Goal: Task Accomplishment & Management: Manage account settings

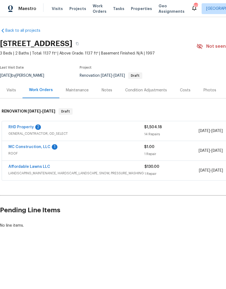
click at [16, 127] on link "RHD Property" at bounding box center [20, 127] width 25 height 4
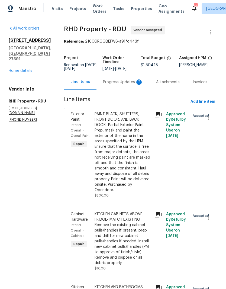
click at [141, 246] on div "KITCHEN CABINETS ABOVE FRIDGE- MATCH EXISTING Remove the existing cabinet pulls…" at bounding box center [123, 238] width 56 height 54
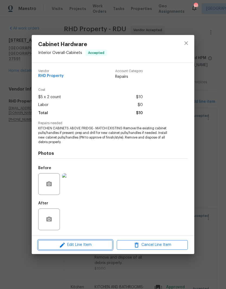
click at [76, 245] on span "Edit Line Item" at bounding box center [75, 245] width 71 height 7
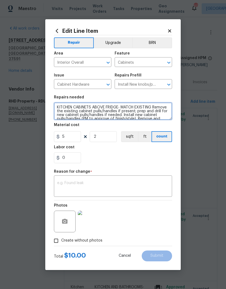
click at [152, 109] on textarea "KITCHEN CABINETS ABOVE FRIDGE- MATCH EXISTING Remove the existing cabinet pulls…" at bounding box center [113, 110] width 118 height 17
click at [56, 109] on textarea "KITCHEN CABINETS ABOVE FRIDGE- MATCH EXISTING, THEY ARE MISSING. Remove the exi…" at bounding box center [113, 110] width 118 height 17
type textarea "TWO KITCHEN CABINETS ABOVE FRIDGE- MATCH EXISTING, THEY ARE MISSING. Remove the…"
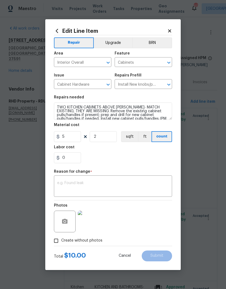
click at [148, 155] on div "0" at bounding box center [113, 157] width 118 height 11
click at [119, 192] on textarea at bounding box center [113, 186] width 112 height 11
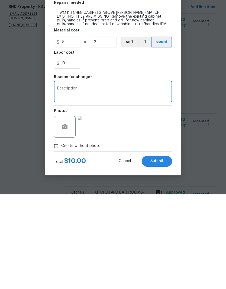
type textarea "Description"
click at [166, 250] on button "Submit" at bounding box center [157, 255] width 30 height 11
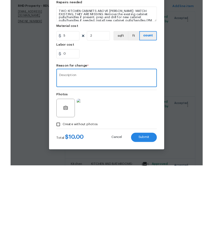
scroll to position [22, 0]
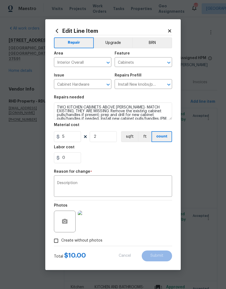
type textarea "KITCHEN CABINETS ABOVE FRIDGE- MATCH EXISTING Remove the existing cabinet pulls…"
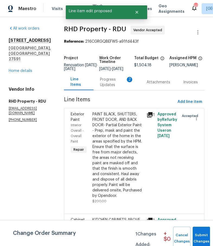
click at [194, 157] on div at bounding box center [193, 157] width 11 height 95
click at [187, 174] on div "Accepted" at bounding box center [183, 157] width 11 height 95
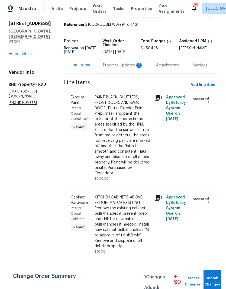
scroll to position [16, 0]
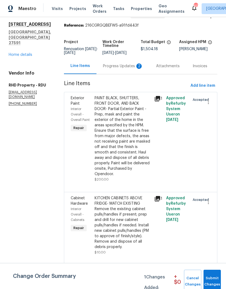
click at [128, 67] on div "Progress Updates 2" at bounding box center [123, 65] width 40 height 5
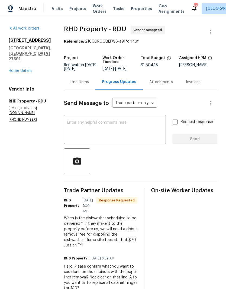
click at [86, 82] on div "Line Items" at bounding box center [79, 81] width 18 height 5
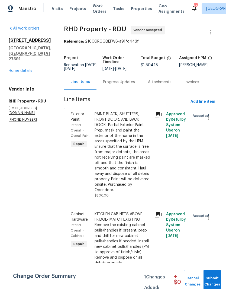
click at [132, 85] on div "Progress Updates" at bounding box center [119, 81] width 32 height 5
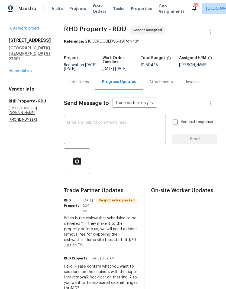
click at [121, 124] on textarea at bounding box center [114, 130] width 95 height 19
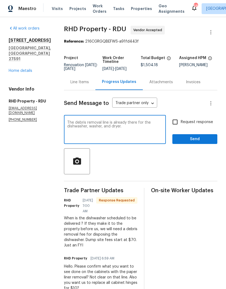
type textarea "The debris removal line is already there for the dishwasher, washer, and dryer."
click at [176, 119] on input "Request response" at bounding box center [174, 121] width 11 height 11
checkbox input "true"
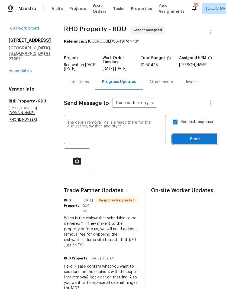
click at [200, 139] on span "Send" at bounding box center [195, 139] width 36 height 7
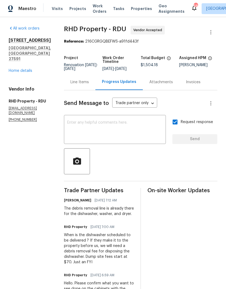
click at [86, 81] on div "Line Items" at bounding box center [79, 81] width 18 height 5
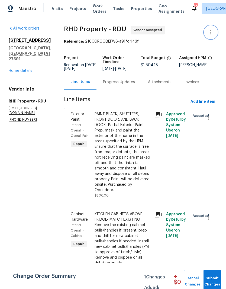
click at [212, 32] on icon "button" at bounding box center [211, 32] width 7 height 7
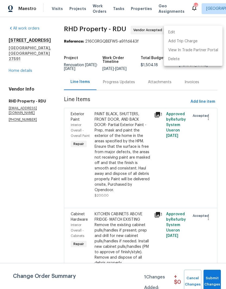
click at [202, 32] on li "Edit" at bounding box center [193, 32] width 59 height 9
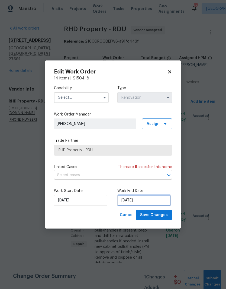
click at [153, 199] on input "9/6/2025" at bounding box center [143, 200] width 53 height 11
select select "8"
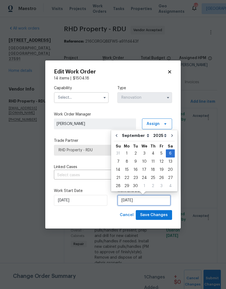
scroll to position [4, 0]
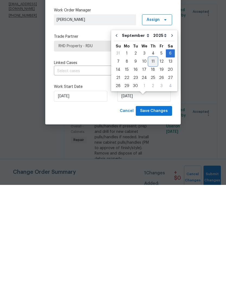
click at [152, 162] on div "11" at bounding box center [153, 166] width 8 height 8
type input "9/11/2025"
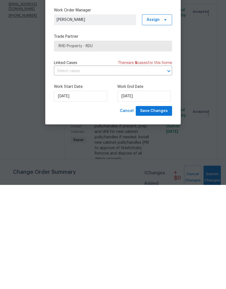
scroll to position [22, 0]
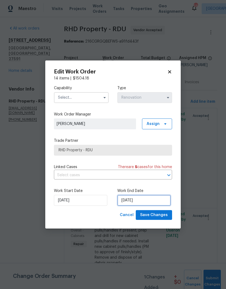
click at [146, 201] on input "9/11/2025" at bounding box center [143, 200] width 53 height 11
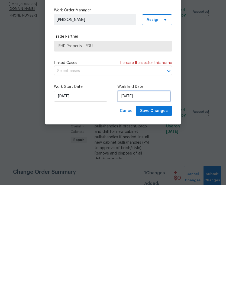
select select "8"
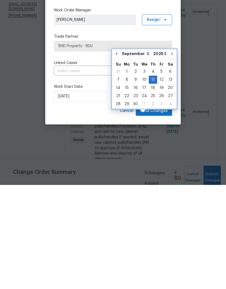
click at [118, 152] on button "Go to previous month" at bounding box center [116, 157] width 8 height 11
type input "[DATE]"
select select "7"
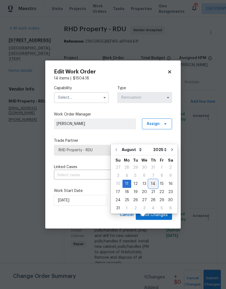
click at [153, 180] on div "14" at bounding box center [153, 184] width 9 height 8
type input "8/14/2025"
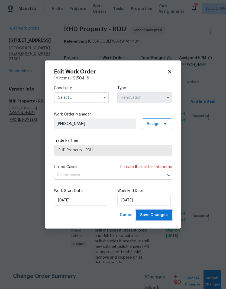
click at [170, 219] on button "Save Changes" at bounding box center [154, 215] width 36 height 10
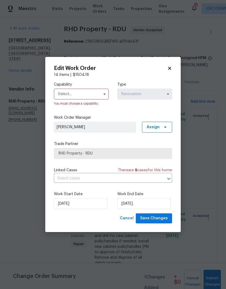
click at [84, 96] on input "text" at bounding box center [81, 94] width 55 height 11
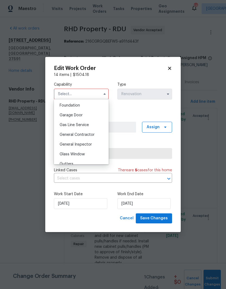
scroll to position [230, 0]
click at [97, 136] on div "General Contractor" at bounding box center [81, 135] width 52 height 10
type input "General Contractor"
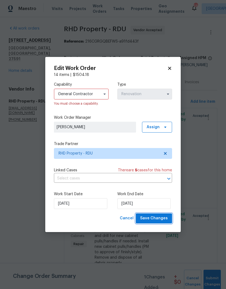
click at [168, 221] on button "Save Changes" at bounding box center [154, 218] width 36 height 10
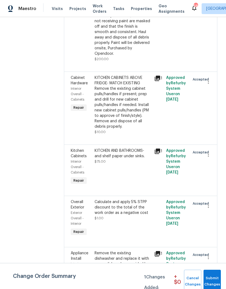
scroll to position [136, 0]
click at [136, 153] on div "KITCHEN AND BATHROOMS- and shelf paper under sinks. $75.00" at bounding box center [123, 167] width 60 height 41
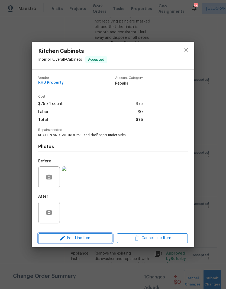
click at [98, 237] on span "Edit Line Item" at bounding box center [75, 238] width 71 height 7
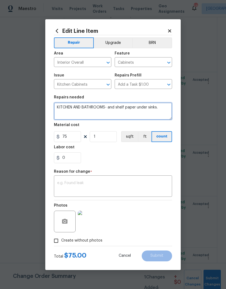
click at [117, 108] on textarea "KITCHEN AND BATHROOMS- and shelf paper under sinks." at bounding box center [113, 110] width 118 height 17
click at [137, 109] on textarea "KITCHEN AND BATHROOMS- add shelf paper under sinks." at bounding box center [113, 110] width 118 height 17
click at [75, 116] on textarea "KITCHEN AND BATHROOMS- add shelf paper linerunder sinks." at bounding box center [113, 110] width 118 height 17
click at [72, 114] on textarea "KITCHEN AND BATHROOMS- add shelf paper linerunder sinks." at bounding box center [113, 110] width 118 height 17
click at [148, 108] on textarea "KITCHEN AND BATHROOMS- add shelf paper linerunder sinks." at bounding box center [113, 110] width 118 height 17
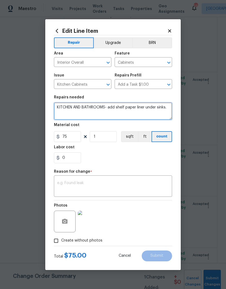
click at [169, 111] on textarea "KITCHEN AND BATHROOMS- add shelf paper liner under sinks." at bounding box center [113, 110] width 118 height 17
type textarea "KITCHEN AND BATHROOMS- add shelf paper liner under sinks. Color- white"
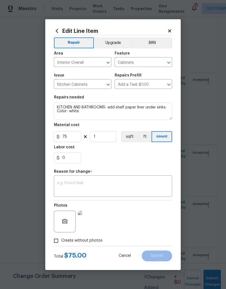
click at [146, 159] on div "0" at bounding box center [113, 157] width 118 height 11
click at [128, 188] on textarea at bounding box center [113, 186] width 112 height 11
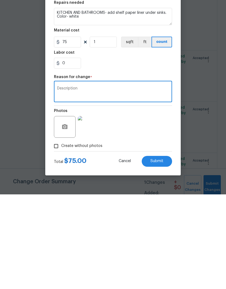
type textarea "Description"
click at [169, 250] on button "Submit" at bounding box center [157, 255] width 30 height 11
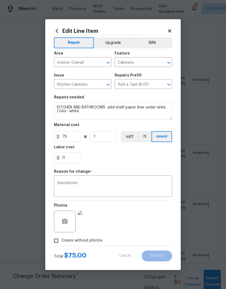
type textarea "KITCHEN AND BATHROOMS- and shelf paper under sinks."
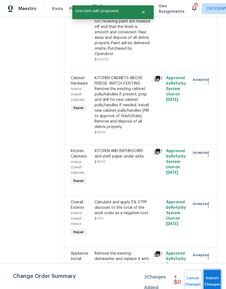
click at [214, 278] on span "Submit Changes" at bounding box center [212, 281] width 12 height 12
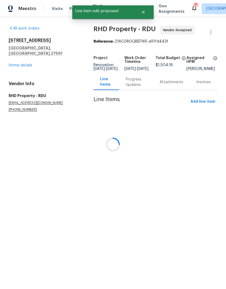
scroll to position [0, 0]
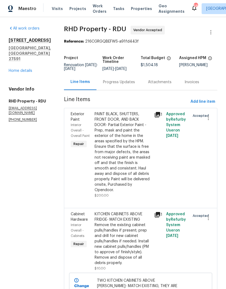
click at [29, 69] on link "Home details" at bounding box center [21, 71] width 24 height 4
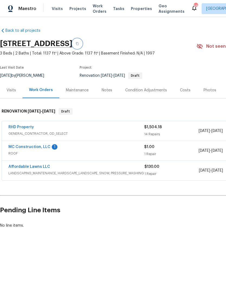
click at [79, 43] on icon "button" at bounding box center [77, 43] width 3 height 3
click at [21, 146] on link "MC Construction, LLC" at bounding box center [29, 147] width 42 height 4
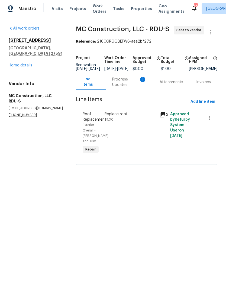
click at [131, 88] on div "Progress Updates 1" at bounding box center [129, 82] width 34 height 11
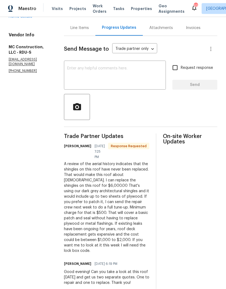
scroll to position [22, 0]
click at [78, 25] on div "Line Items" at bounding box center [79, 27] width 18 height 5
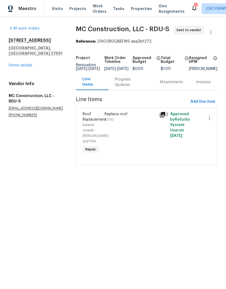
click at [30, 63] on link "Home details" at bounding box center [21, 65] width 24 height 4
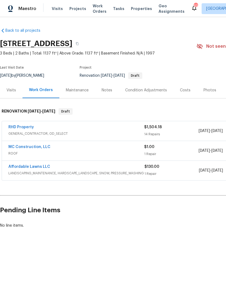
click at [23, 128] on link "RHD Property" at bounding box center [20, 127] width 25 height 4
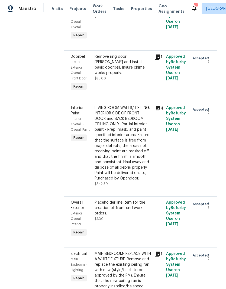
scroll to position [755, 0]
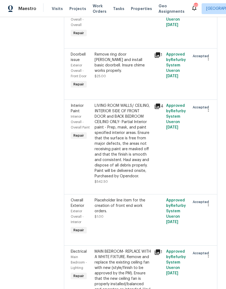
click at [140, 179] on div "LIVING ROOM WALLS/ CEILING, INTERIOR SIDE OF FRONT DOOR and BACK BEDROOM CEILIN…" at bounding box center [123, 141] width 56 height 76
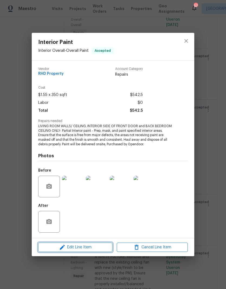
click at [104, 248] on span "Edit Line Item" at bounding box center [75, 247] width 71 height 7
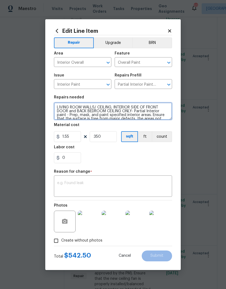
click at [136, 112] on textarea "LIVING ROOM WALLS/ CEILING, INTERIOR SIDE OF FRONT DOOR and BACK BEDROOM CEILIN…" at bounding box center [113, 110] width 118 height 17
click at [68, 116] on textarea "LIVING ROOM WALLS/ CEILING, INTERIOR SIDE OF FRONT DOOR and BACK BEDROOM CEILIN…" at bounding box center [113, 110] width 118 height 17
click at [66, 116] on textarea "LIVING ROOM WALLS/ CEILING, INTERIOR SIDE OF FRONT DOOR and BACK BEDROOM CEILIN…" at bounding box center [113, 110] width 118 height 17
type textarea "LIVING ROOM WALLS/ CEILING, INTERIOR SIDE OF FRONT DOOR and BACK BEDROOM CEILIN…"
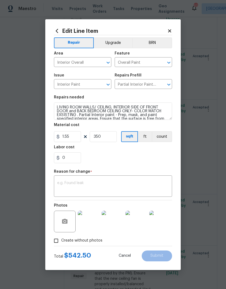
click at [160, 152] on div "Labor cost" at bounding box center [113, 148] width 118 height 7
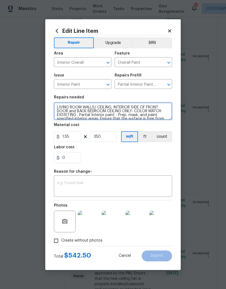
click at [62, 114] on textarea "LIVING ROOM WALLS/ CEILING, INTERIOR SIDE OF FRONT DOOR and BACK BEDROOM CEILIN…" at bounding box center [113, 110] width 118 height 17
click at [63, 116] on textarea "LIVING ROOM WALLS/ CEILING, INTERIOR SIDE OF FRONT DOOR and BACK BEDROOM CEILIN…" at bounding box center [113, 110] width 118 height 17
click at [61, 115] on textarea "LIVING ROOM WALLS/ CEILING, INTERIOR SIDE OF FRONT DOOR and BACK BEDROOM CEILIN…" at bounding box center [113, 110] width 118 height 17
click at [65, 115] on textarea "LIVING ROOM WALLS/ CEILING, INTERIOR SIDE OF FRONT DOOR and BACK BEDROOM CEILIN…" at bounding box center [113, 110] width 118 height 17
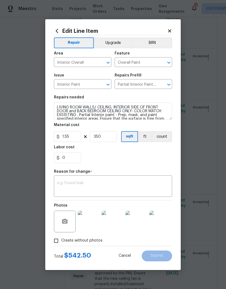
click at [163, 164] on section "Repairs needed LIVING ROOM WALLS/ CEILING, INTERIOR SIDE OF FRONT DOOR and BACK…" at bounding box center [113, 129] width 118 height 74
click at [115, 188] on textarea at bounding box center [113, 186] width 112 height 11
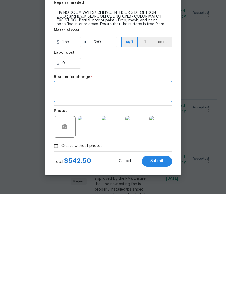
type textarea "."
click at [163, 250] on button "Submit" at bounding box center [157, 255] width 30 height 11
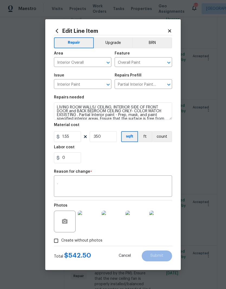
type textarea "LIVING ROOM WALLS/ CEILING, INTERIOR SIDE OF FRONT DOOR and BACK BEDROOM CEILIN…"
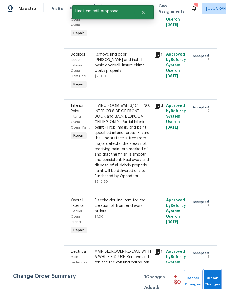
click at [214, 281] on span "Submit Changes" at bounding box center [212, 281] width 12 height 12
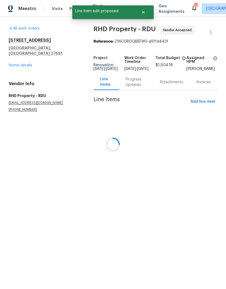
scroll to position [0, 0]
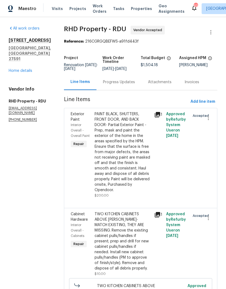
click at [26, 69] on link "Home details" at bounding box center [21, 71] width 24 height 4
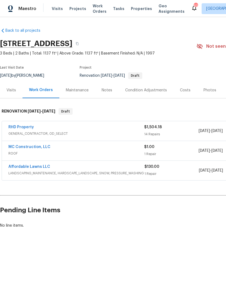
click at [185, 91] on div "Costs" at bounding box center [185, 90] width 11 height 5
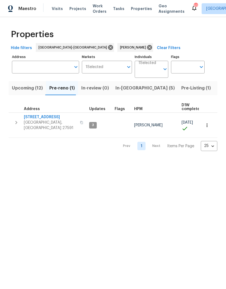
click at [129, 89] on span "In-reno (5)" at bounding box center [144, 88] width 59 height 8
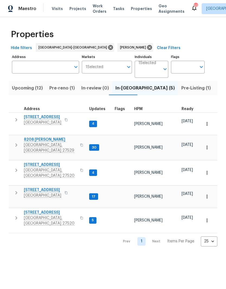
click at [35, 210] on span "[STREET_ADDRESS]" at bounding box center [50, 212] width 53 height 5
click at [33, 162] on span "1021 Thornwood Ct" at bounding box center [50, 164] width 53 height 5
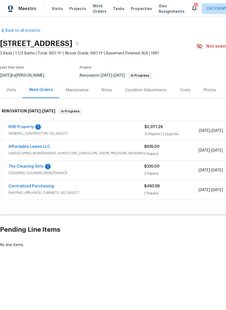
click at [26, 128] on link "RHD Property" at bounding box center [20, 127] width 25 height 4
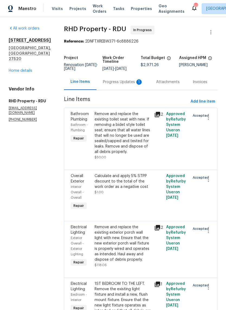
click at [124, 85] on div "Progress Updates 1" at bounding box center [123, 81] width 40 height 5
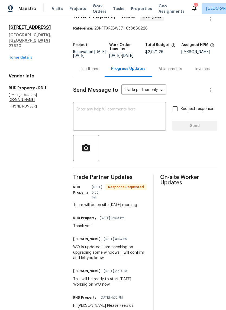
click at [94, 72] on div "Line Items" at bounding box center [89, 68] width 18 height 5
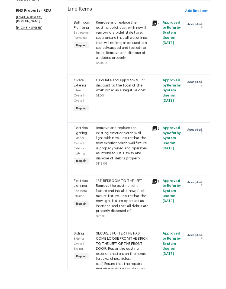
scroll to position [47, 0]
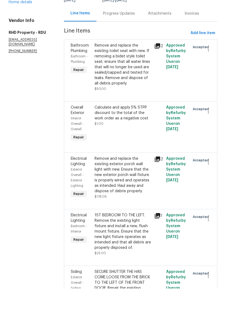
click at [143, 238] on div "1ST BEDROOM TO THE LEFT. Remove the existing light fixture and install a new, f…" at bounding box center [123, 253] width 56 height 38
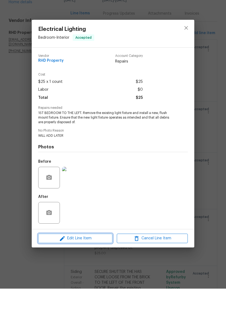
click at [93, 257] on span "Edit Line Item" at bounding box center [75, 260] width 71 height 7
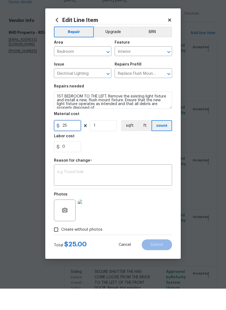
click at [72, 142] on input "25" at bounding box center [67, 147] width 27 height 11
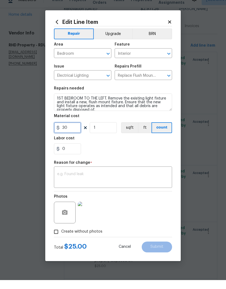
type input "30"
click at [156, 152] on div "0" at bounding box center [113, 157] width 118 height 11
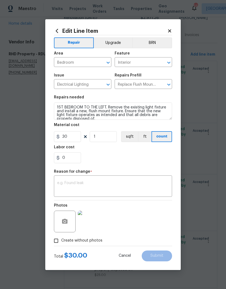
click at [151, 184] on textarea at bounding box center [113, 186] width 112 height 11
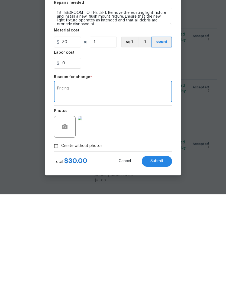
type textarea "Pricing"
click at [167, 250] on button "Submit" at bounding box center [157, 255] width 30 height 11
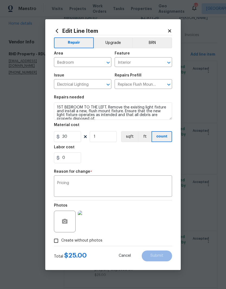
type input "25"
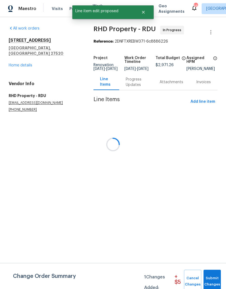
scroll to position [0, 0]
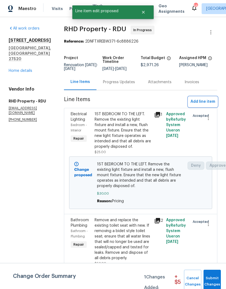
click at [208, 105] on span "Add line item" at bounding box center [203, 101] width 25 height 7
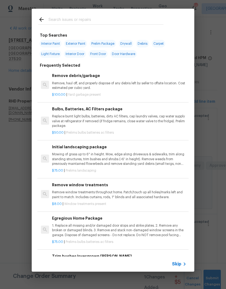
click at [123, 20] on input "text" at bounding box center [106, 20] width 115 height 8
type input "Vent reg"
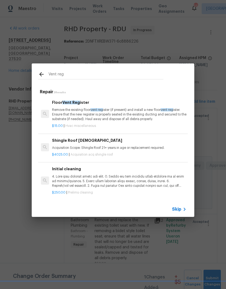
click at [147, 116] on p "Remove the existing floor vent reg ister (if present) and install a new floor v…" at bounding box center [119, 115] width 134 height 14
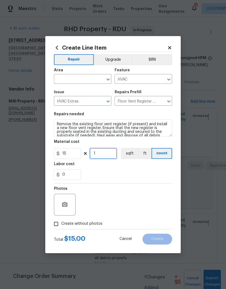
click at [107, 157] on input "1" at bounding box center [103, 153] width 27 height 11
type input "2"
click at [83, 78] on input "text" at bounding box center [75, 79] width 42 height 8
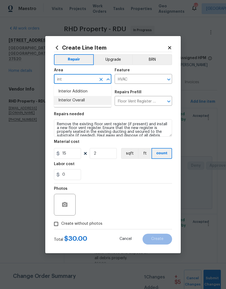
click at [92, 101] on li "Interior Overall" at bounding box center [82, 100] width 57 height 9
type input "Interior Overall"
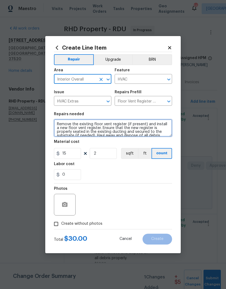
click at [56, 123] on textarea "Remove the existing floor vent register (if present) and install a new floor ve…" at bounding box center [113, 127] width 118 height 17
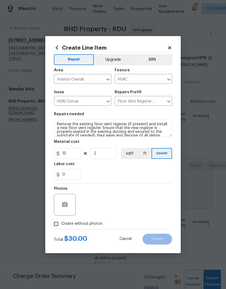
click at [145, 173] on div "0" at bounding box center [113, 174] width 118 height 11
click at [72, 152] on input "15" at bounding box center [67, 153] width 27 height 11
type input "20"
click at [157, 175] on div "Repair Upgrade BRN Area Interior Overall ​ Feature HVAC ​ Issue HVAC Extras ​ R…" at bounding box center [113, 140] width 118 height 177
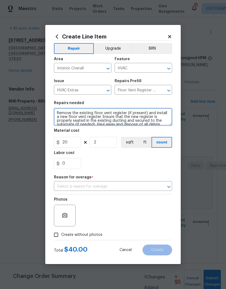
click at [59, 112] on textarea "Remove the existing floor vent register (if present) and install a new floor ve…" at bounding box center [113, 116] width 118 height 17
type textarea "TO MATCH EXISTING WOOD ONES- Remove the existing floor vent register (if presen…"
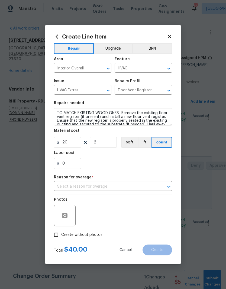
click at [155, 163] on div "0" at bounding box center [113, 163] width 118 height 11
click at [169, 186] on icon "Open" at bounding box center [169, 187] width 7 height 7
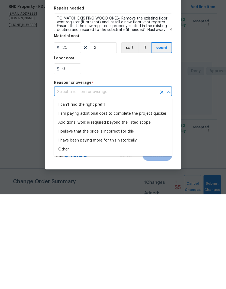
click at [153, 240] on li "Other" at bounding box center [113, 244] width 118 height 9
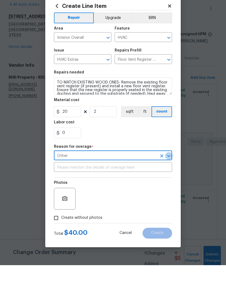
click at [167, 176] on icon "Open" at bounding box center [169, 179] width 7 height 7
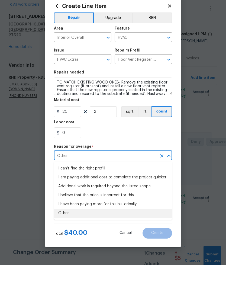
click at [159, 151] on div "0" at bounding box center [113, 156] width 118 height 11
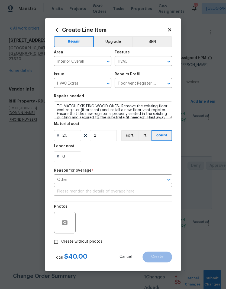
click at [167, 179] on icon "Open" at bounding box center [169, 179] width 7 height 7
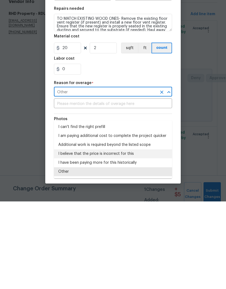
click at [145, 237] on li "I believe that the price is incorrect for this" at bounding box center [113, 241] width 118 height 9
type input "I believe that the price is incorrect for this"
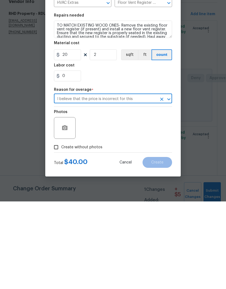
click at [153, 194] on div "Photos" at bounding box center [113, 211] width 118 height 35
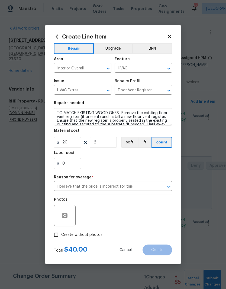
click at [96, 237] on span "Create without photos" at bounding box center [81, 235] width 41 height 6
click at [61, 237] on input "Create without photos" at bounding box center [56, 235] width 10 height 10
checkbox input "true"
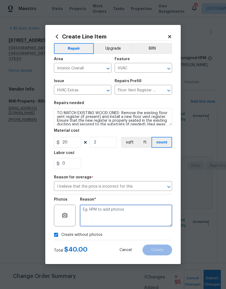
click at [153, 214] on textarea at bounding box center [126, 216] width 92 height 22
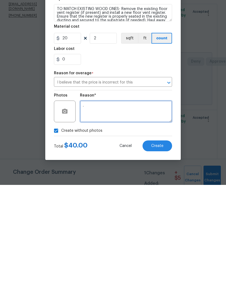
type textarea "."
click at [169, 245] on button "Create" at bounding box center [158, 250] width 30 height 11
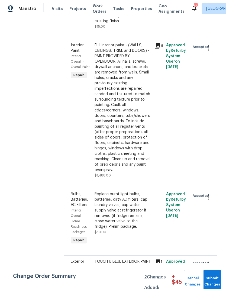
scroll to position [540, 0]
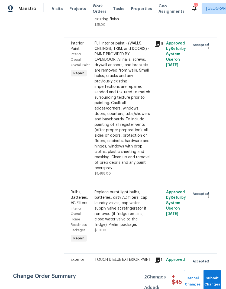
click at [172, 161] on div "Approved by Refurby System User on 8/7/2025" at bounding box center [177, 108] width 24 height 139
click at [139, 171] on div "Full Interior paint - (WALLS, CEILINGS, TRIM, and DOORS) - PAINT PROVIDED BY OP…" at bounding box center [123, 106] width 56 height 130
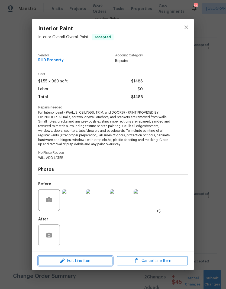
click at [82, 263] on span "Edit Line Item" at bounding box center [75, 261] width 71 height 7
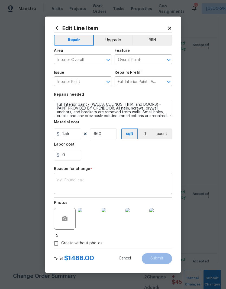
click at [159, 103] on textarea "Full Interior paint - (WALLS, CEILINGS, TRIM, and DOORS) - PAINT PROVIDED BY OP…" at bounding box center [113, 108] width 118 height 17
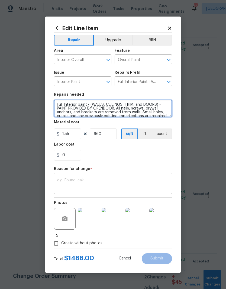
click at [157, 104] on textarea "Full Interior paint - (WALLS, CEILINGS, TRIM, and DOORS) - PAINT PROVIDED BY OP…" at bounding box center [113, 108] width 118 height 17
click at [168, 105] on textarea "Full Interior paint - (WALLS, CEILINGS, TRIM, and DOORS) - PAINT PROVIDED BY OP…" at bounding box center [113, 108] width 118 height 17
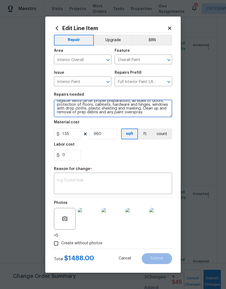
click at [158, 114] on textarea "Full Interior paint - (WALLS, CEILINGS, TRIM, and DOORS) - PAINT PROVIDED BY OP…" at bounding box center [113, 108] width 118 height 17
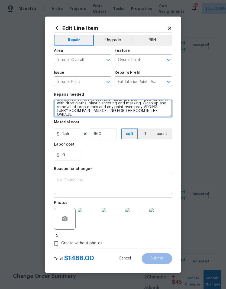
type textarea "Full Interior paint - (WALLS, CEILINGS, TRIM, and DOORS) - PAINT PROVIDED BY OP…"
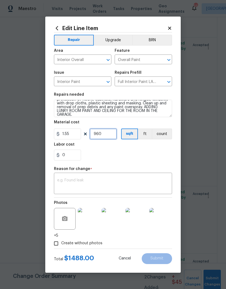
click at [112, 136] on input "960" at bounding box center [103, 133] width 27 height 11
type input "1240"
click at [155, 158] on div "0" at bounding box center [113, 155] width 118 height 11
click at [155, 187] on textarea at bounding box center [113, 183] width 112 height 11
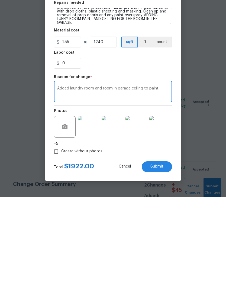
type textarea "Added laundry room and room in garage ceiling to paint."
click at [166, 253] on button "Submit" at bounding box center [157, 258] width 30 height 11
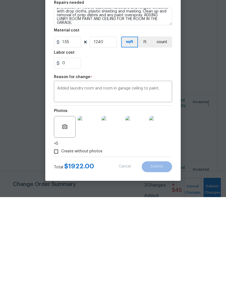
scroll to position [22, 0]
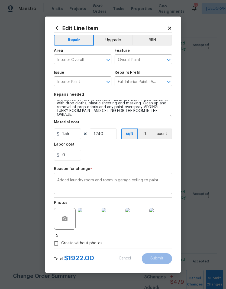
type textarea "Full Interior paint - (WALLS, CEILINGS, TRIM, and DOORS) - PAINT PROVIDED BY OP…"
type input "960"
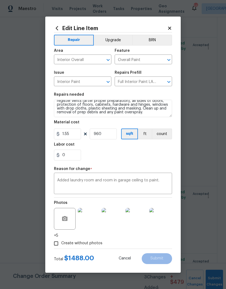
scroll to position [0, 0]
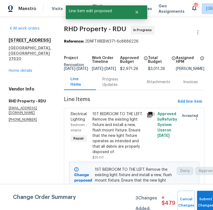
click at [18, 185] on div "Change Order Summary 3 Changes Added: + $ 479 Cancel Changes Submit Changes" at bounding box center [106, 197] width 213 height 26
click at [27, 187] on div "Change Order Summary 3 Changes Added: + $ 479 Cancel Changes Submit Changes" at bounding box center [106, 197] width 213 height 26
click at [200, 137] on div "Electrical Lighting Bedroom - Interior Repair 1ST BEDROOM TO THE LEFT. Remove t…" at bounding box center [134, 163] width 140 height 111
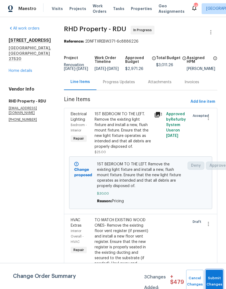
click at [216, 282] on span "Submit Changes" at bounding box center [214, 281] width 12 height 12
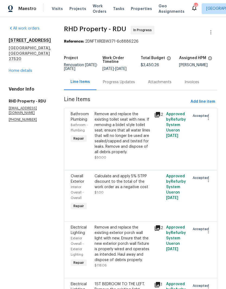
click at [20, 69] on link "Home details" at bounding box center [21, 71] width 24 height 4
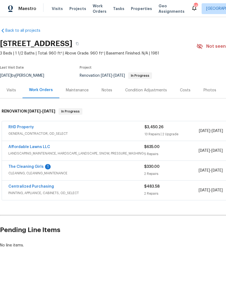
click at [34, 168] on link "The Cleaning Girls" at bounding box center [25, 167] width 35 height 4
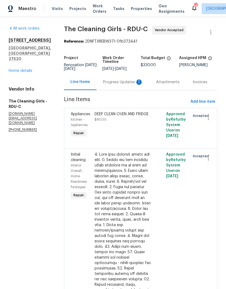
click at [132, 85] on div "Progress Updates 1" at bounding box center [123, 81] width 40 height 5
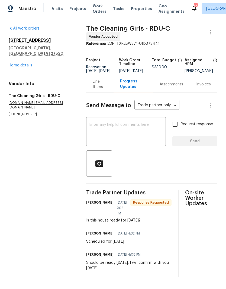
click at [151, 127] on textarea at bounding box center [125, 132] width 73 height 19
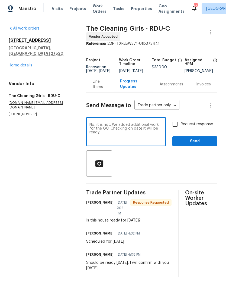
type textarea "No, it is not. We added additional work for the GC. Checking on date it will be…"
click at [189, 124] on span "Request response" at bounding box center [197, 124] width 32 height 6
click at [181, 124] on input "Request response" at bounding box center [174, 123] width 11 height 11
checkbox input "true"
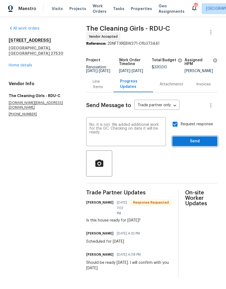
click at [201, 145] on span "Send" at bounding box center [195, 141] width 36 height 7
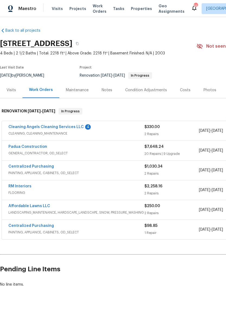
click at [20, 128] on link "Cleaning Angels Cleaning Services LLC" at bounding box center [45, 127] width 75 height 4
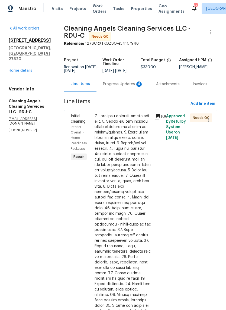
click at [134, 82] on div "Progress Updates 4" at bounding box center [123, 84] width 40 height 5
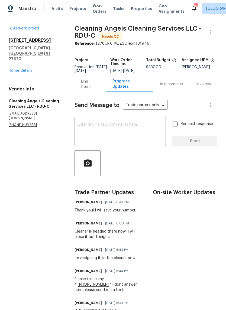
click at [19, 69] on link "Home details" at bounding box center [21, 71] width 24 height 4
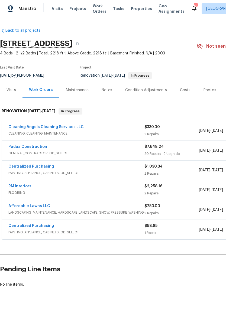
click at [14, 148] on link "Padua Construction" at bounding box center [27, 147] width 39 height 4
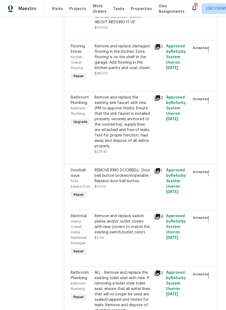
scroll to position [1040, 0]
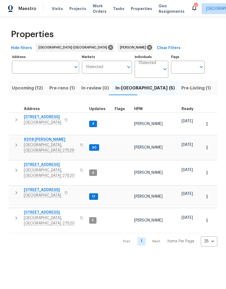
click at [52, 68] on input "Address" at bounding box center [41, 67] width 59 height 13
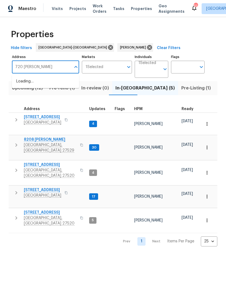
type input "720 rawls"
click at [57, 80] on li "720 Rawls Dr Raleigh NC 27610" at bounding box center [45, 84] width 67 height 15
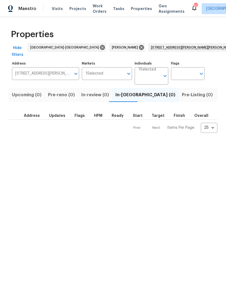
click at [219, 91] on span "Listed (1)" at bounding box center [229, 95] width 20 height 8
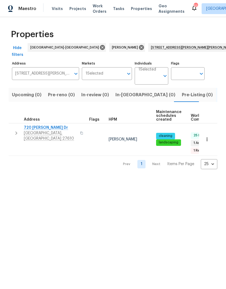
click at [38, 125] on span "720 [PERSON_NAME] Dr" at bounding box center [50, 127] width 53 height 5
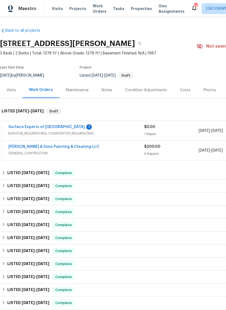
click at [69, 146] on link "[PERSON_NAME] & Sons Painting & Cleaning LLC" at bounding box center [53, 147] width 91 height 4
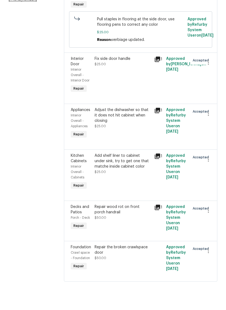
scroll to position [120, 0]
click at [137, 182] on div "Add shelf liner to cabinet under sink, try to get one that matche inside cabine…" at bounding box center [123, 193] width 60 height 41
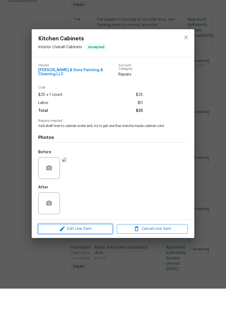
click at [57, 247] on span "Edit Line Item" at bounding box center [75, 250] width 71 height 7
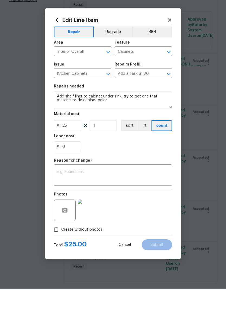
click at [141, 192] on textarea at bounding box center [113, 197] width 112 height 11
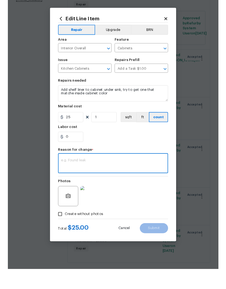
scroll to position [15, 0]
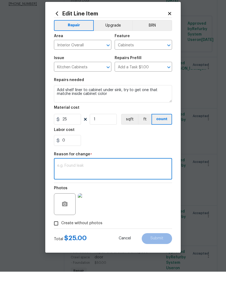
click at [143, 102] on textarea "Add shelf liner to cabinet under sink, try to get one that matche inside cabine…" at bounding box center [113, 110] width 118 height 17
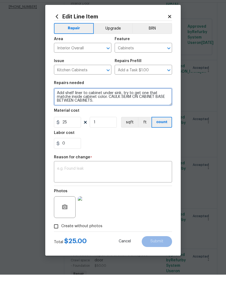
click at [71, 102] on textarea "Add shelf liner to cabinet under sink, try to get one that matche inside cabine…" at bounding box center [113, 110] width 118 height 17
type textarea "Add shelf liner to cabinet under sink, try to get one that matches inside cabin…"
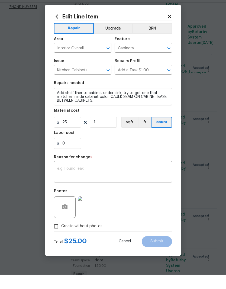
click at [160, 152] on div "0" at bounding box center [113, 157] width 118 height 11
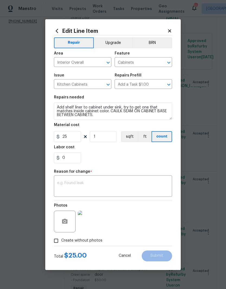
click at [143, 189] on textarea at bounding box center [113, 186] width 112 height 11
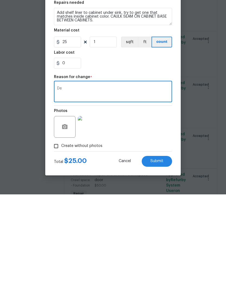
type textarea "D"
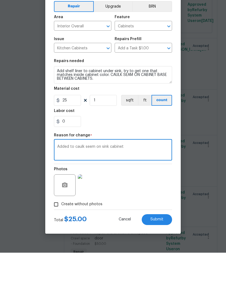
click at [91, 181] on textarea "Added to caulk seem on sink cabinet" at bounding box center [113, 186] width 112 height 11
type textarea "Added to caulk seam on sink cabinet"
click at [163, 200] on div "Photos" at bounding box center [113, 217] width 118 height 35
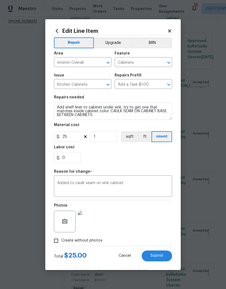
click at [164, 256] on button "Submit" at bounding box center [157, 255] width 30 height 11
type textarea "Add shelf liner to cabinet under sink, try to get one that matche inside cabine…"
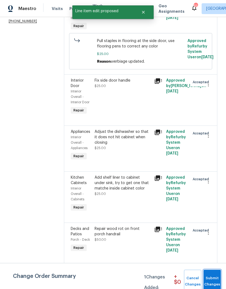
click at [215, 279] on span "Submit Changes" at bounding box center [212, 281] width 12 height 12
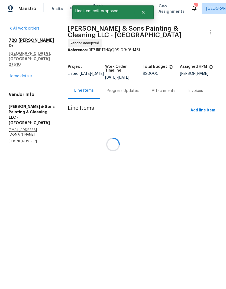
scroll to position [0, 0]
